Goal: Register for event/course

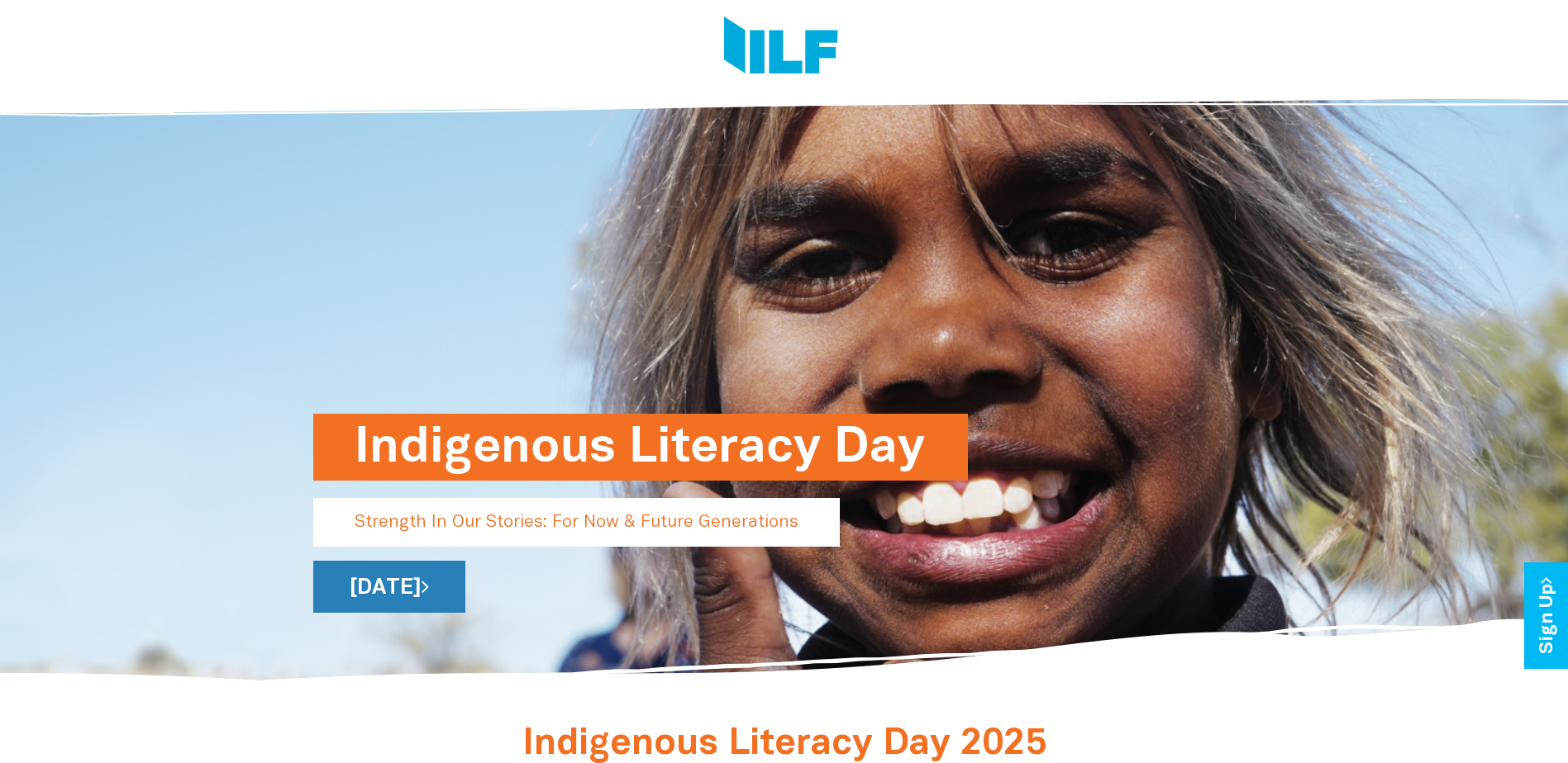
click at [466, 583] on link "[DATE]" at bounding box center [389, 587] width 152 height 52
click at [466, 597] on link "[DATE]" at bounding box center [389, 587] width 152 height 52
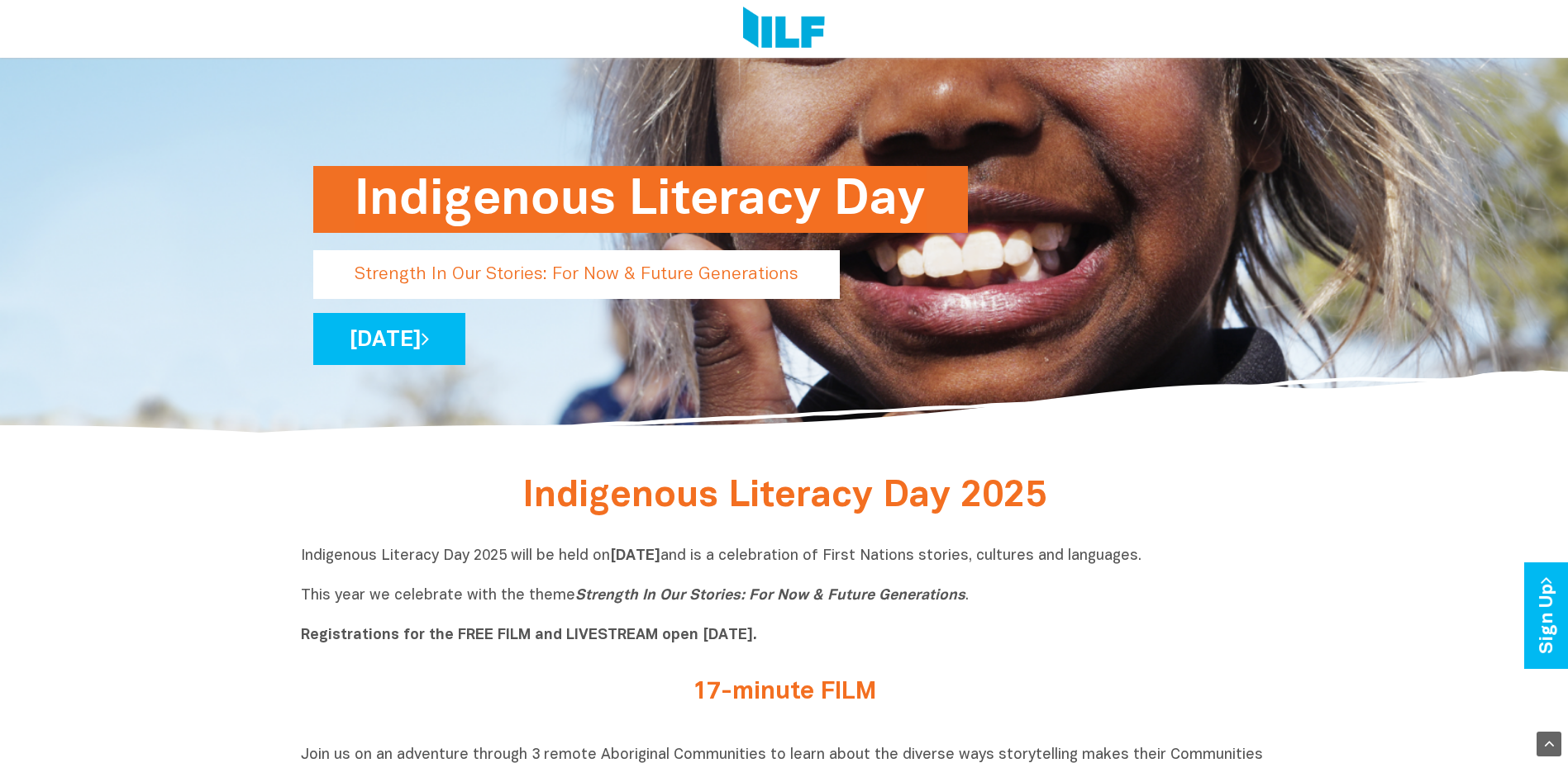
scroll to position [330, 0]
